Goal: Information Seeking & Learning: Learn about a topic

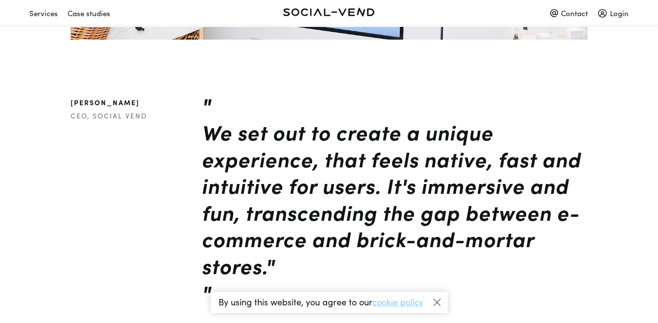
scroll to position [537, 0]
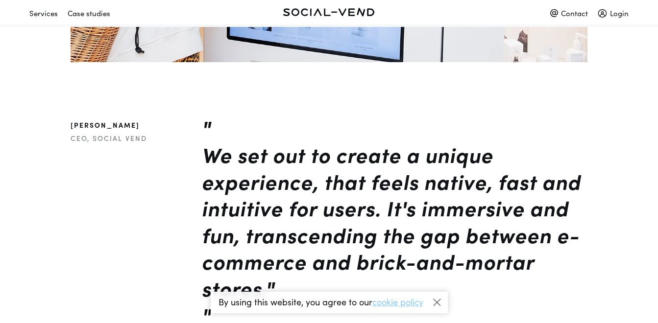
drag, startPoint x: 150, startPoint y: 103, endPoint x: 109, endPoint y: 100, distance: 41.2
click at [109, 121] on h1 "[PERSON_NAME]" at bounding box center [129, 125] width 116 height 8
copy h1 "[PERSON_NAME]"
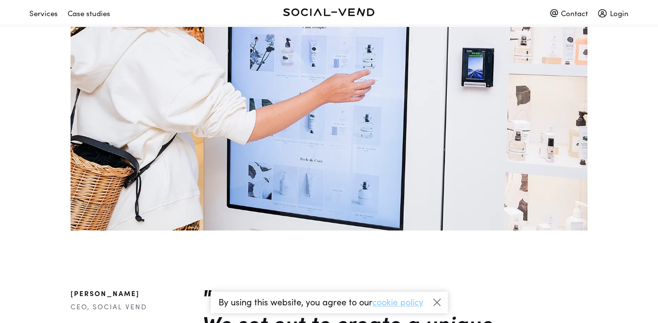
scroll to position [0, 0]
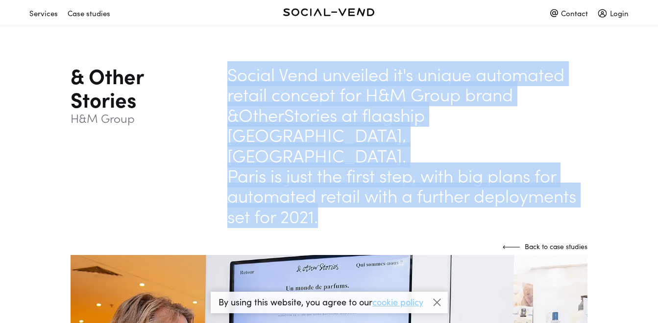
drag, startPoint x: 322, startPoint y: 199, endPoint x: 225, endPoint y: 79, distance: 154.9
click at [225, 79] on div "& Other Stories H&M Group Social Vend unveiled it's unique automated retail con…" at bounding box center [329, 145] width 546 height 162
copy div "Social Vend unveiled it's unique automated retail concept for H&M Group brand &…"
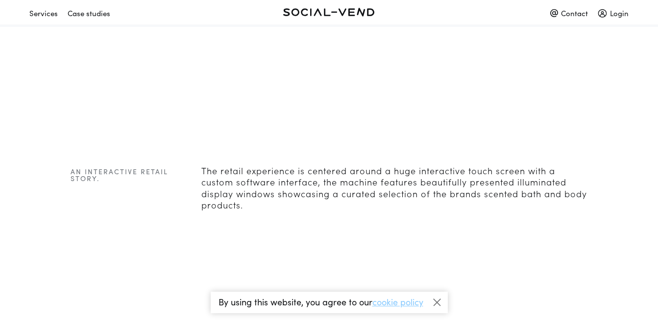
scroll to position [1084, 0]
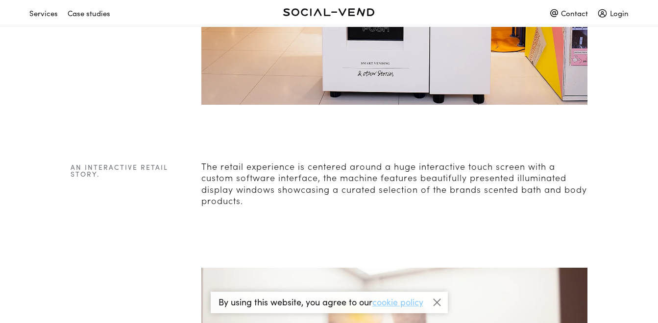
click at [192, 180] on section "An interactive retail story. The retail experience is centered around a huge in…" at bounding box center [329, 187] width 546 height 46
